Goal: Find specific page/section: Find specific page/section

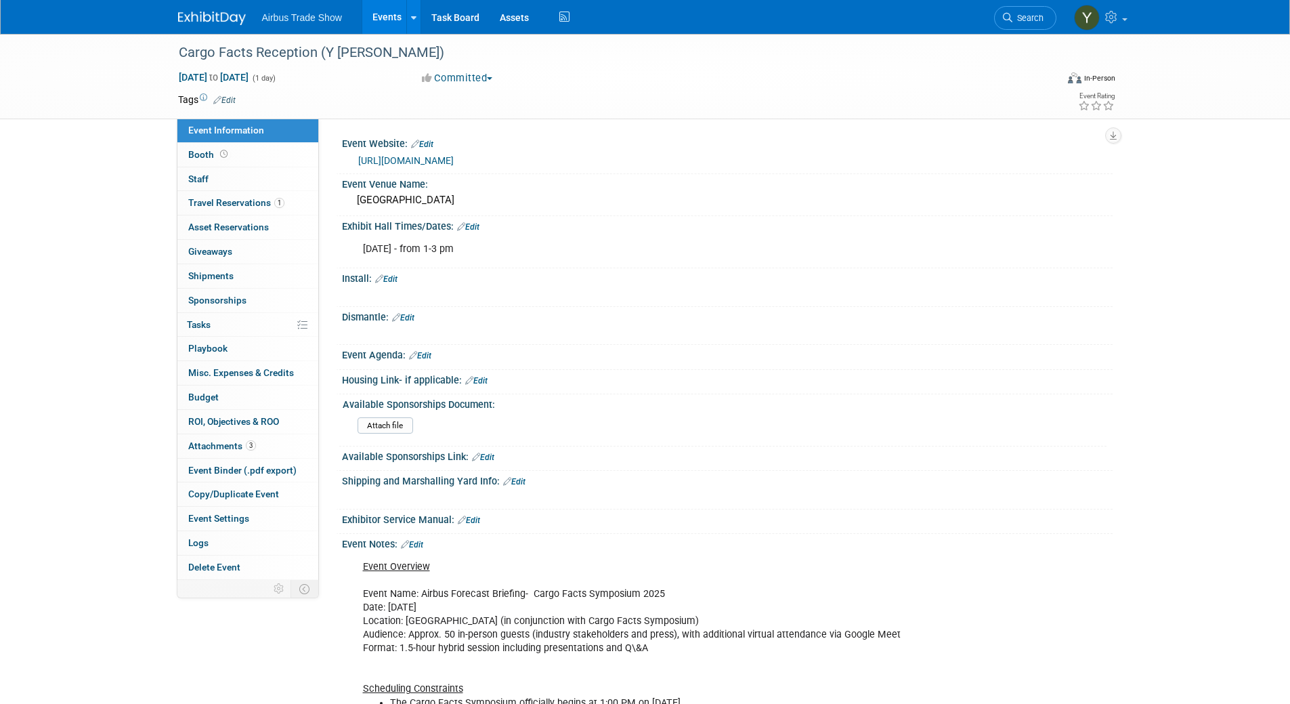
click at [377, 12] on link "Events" at bounding box center [386, 17] width 49 height 34
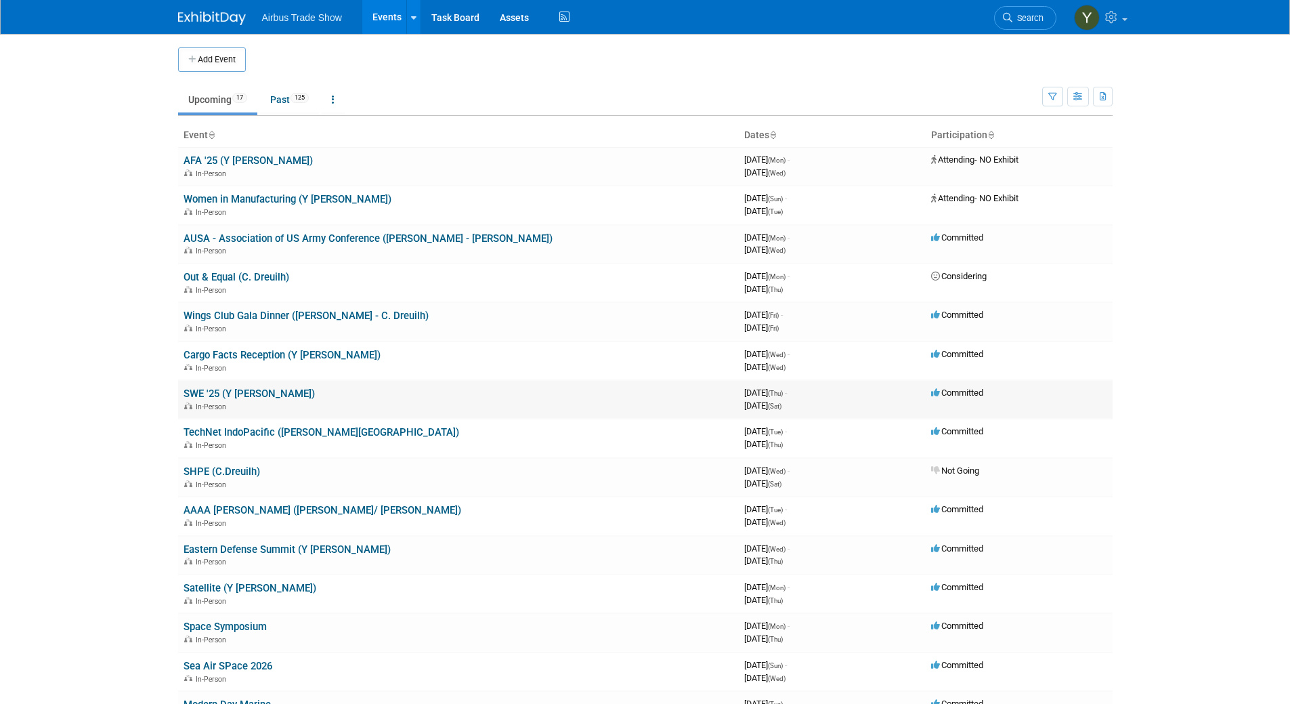
click at [259, 397] on link "SWE '25 (Y [PERSON_NAME])" at bounding box center [249, 393] width 131 height 12
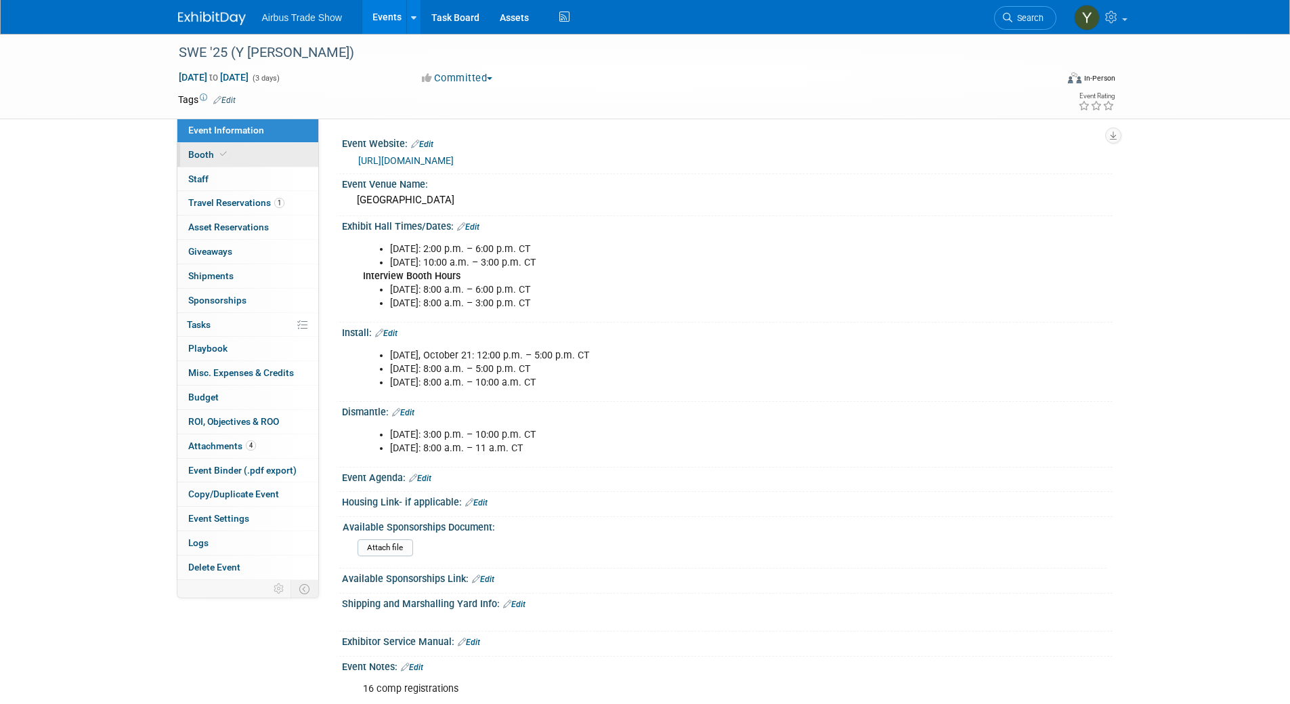
click at [207, 157] on span "Booth" at bounding box center [208, 154] width 41 height 11
